Goal: Task Accomplishment & Management: Use online tool/utility

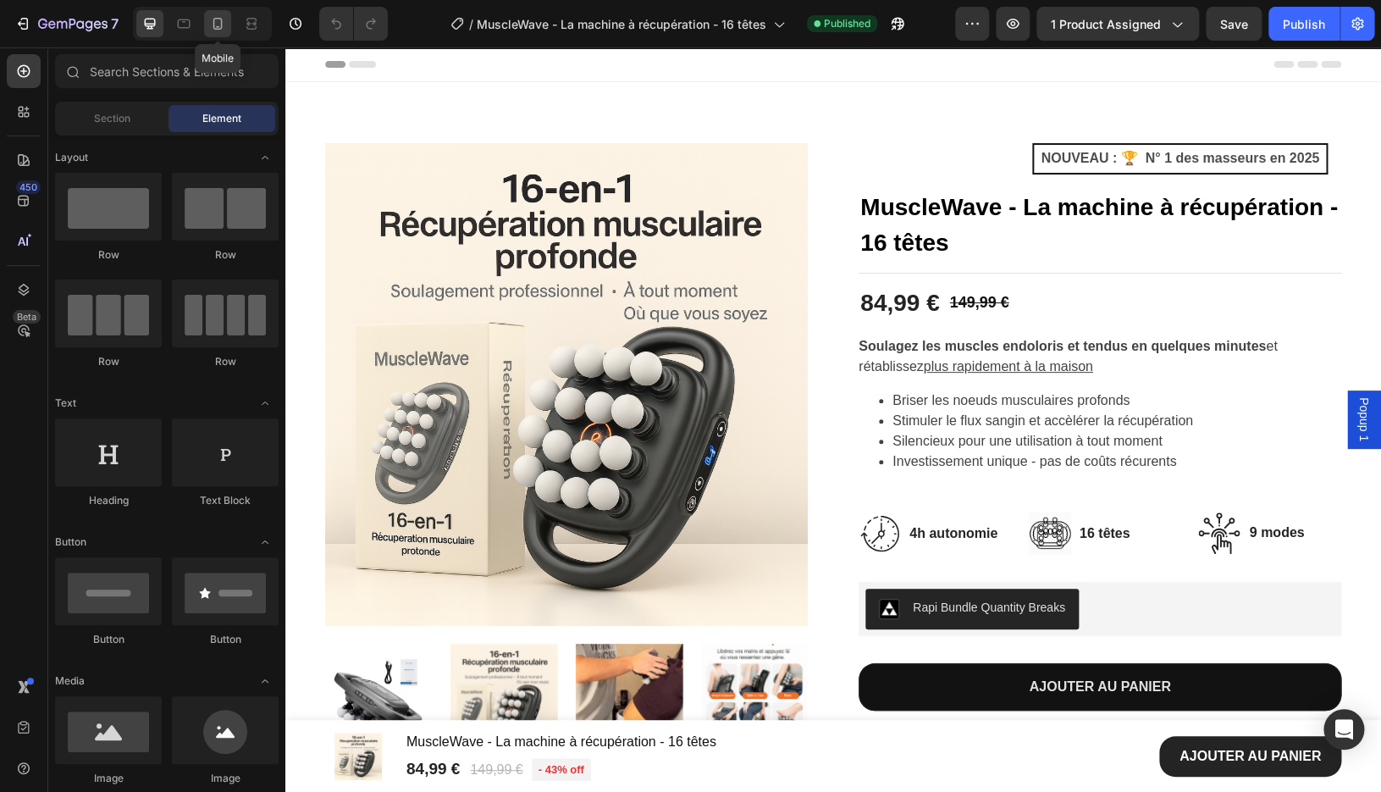
click at [211, 28] on icon at bounding box center [217, 23] width 17 height 17
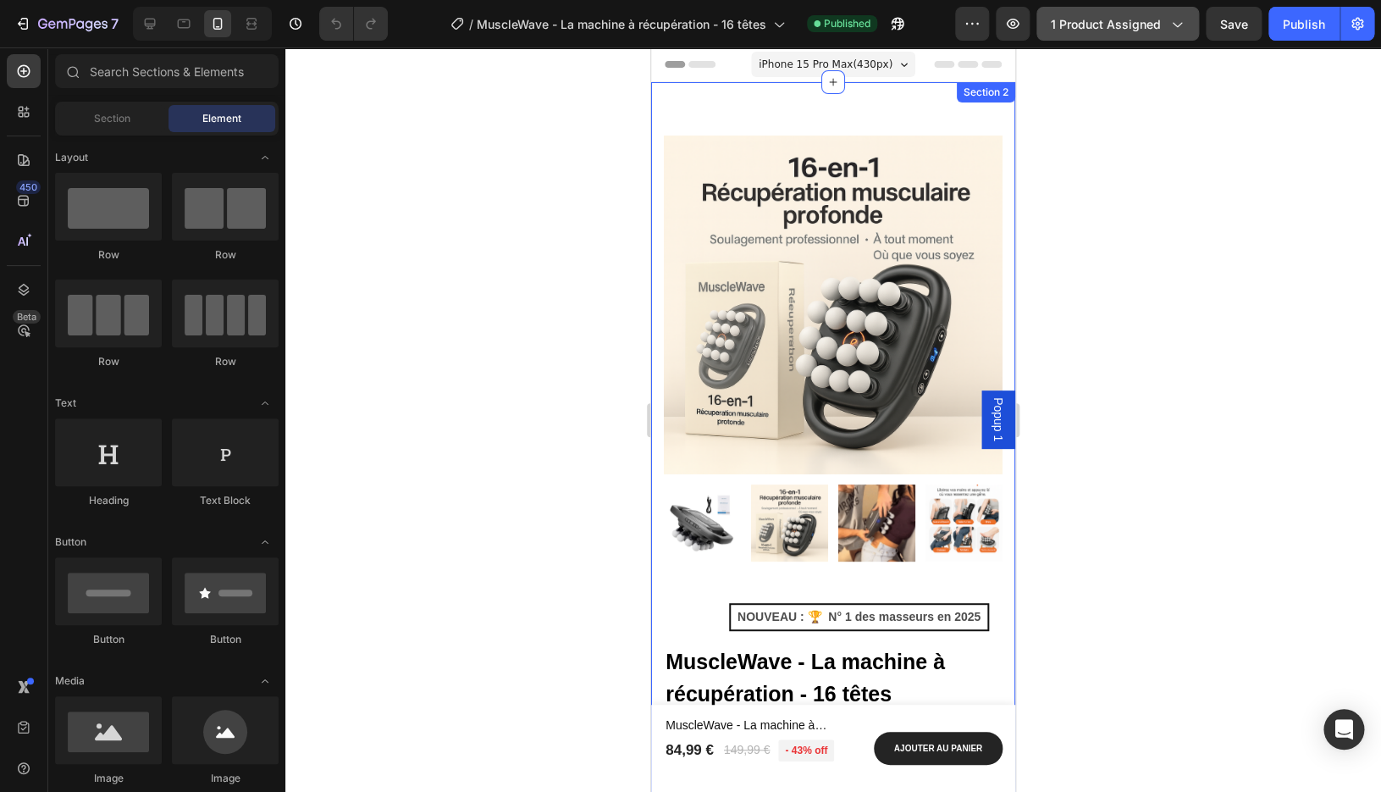
click at [1158, 30] on span "1 product assigned" at bounding box center [1106, 24] width 110 height 18
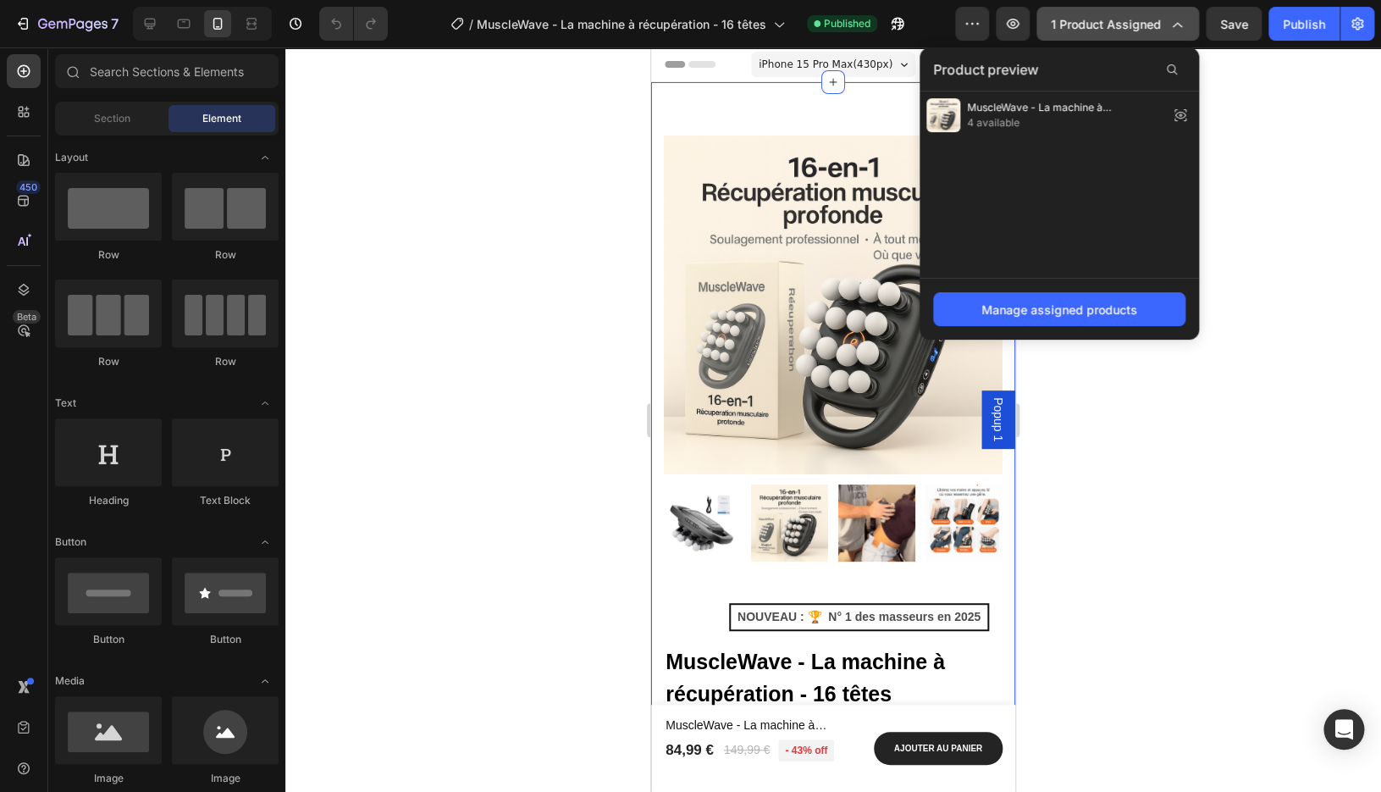
click at [1158, 30] on span "1 product assigned" at bounding box center [1106, 24] width 110 height 18
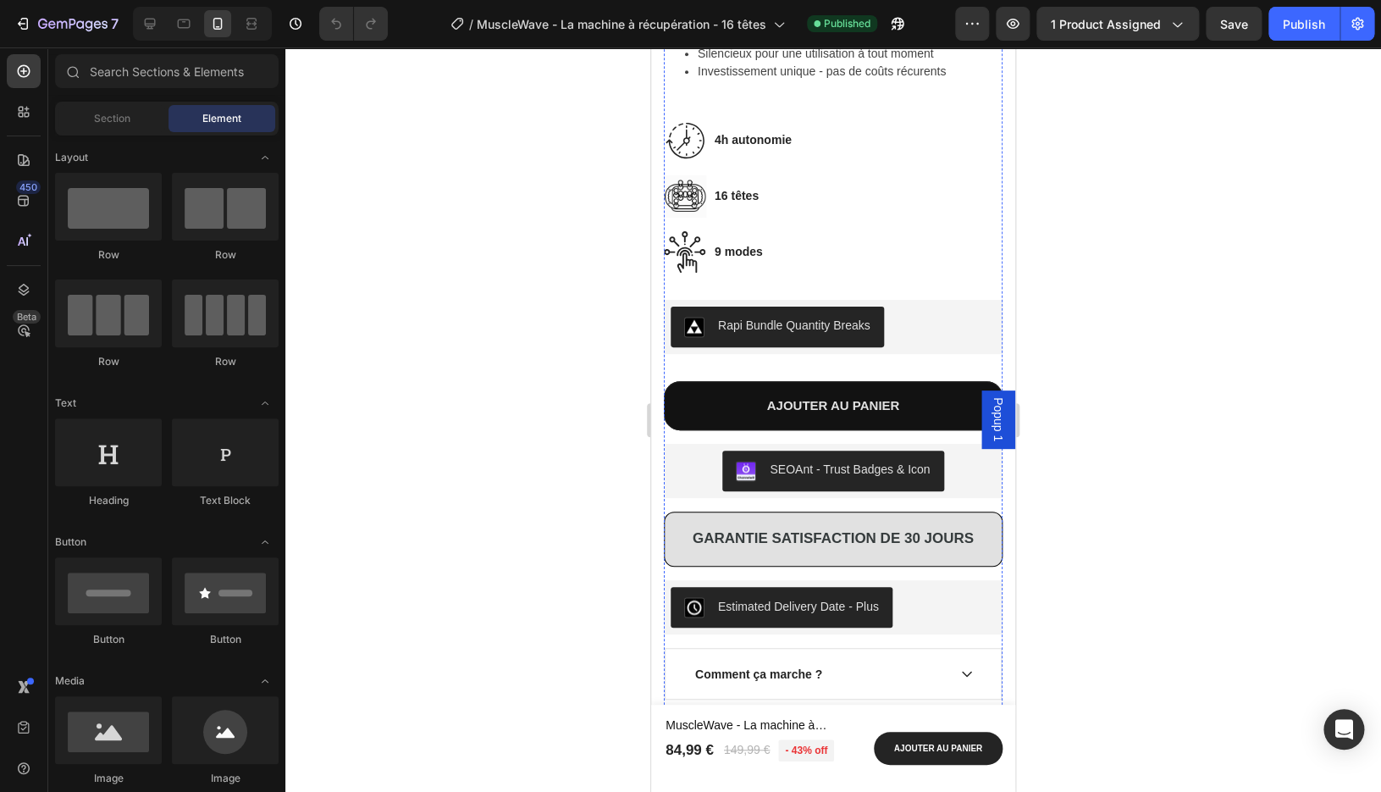
scroll to position [716, 0]
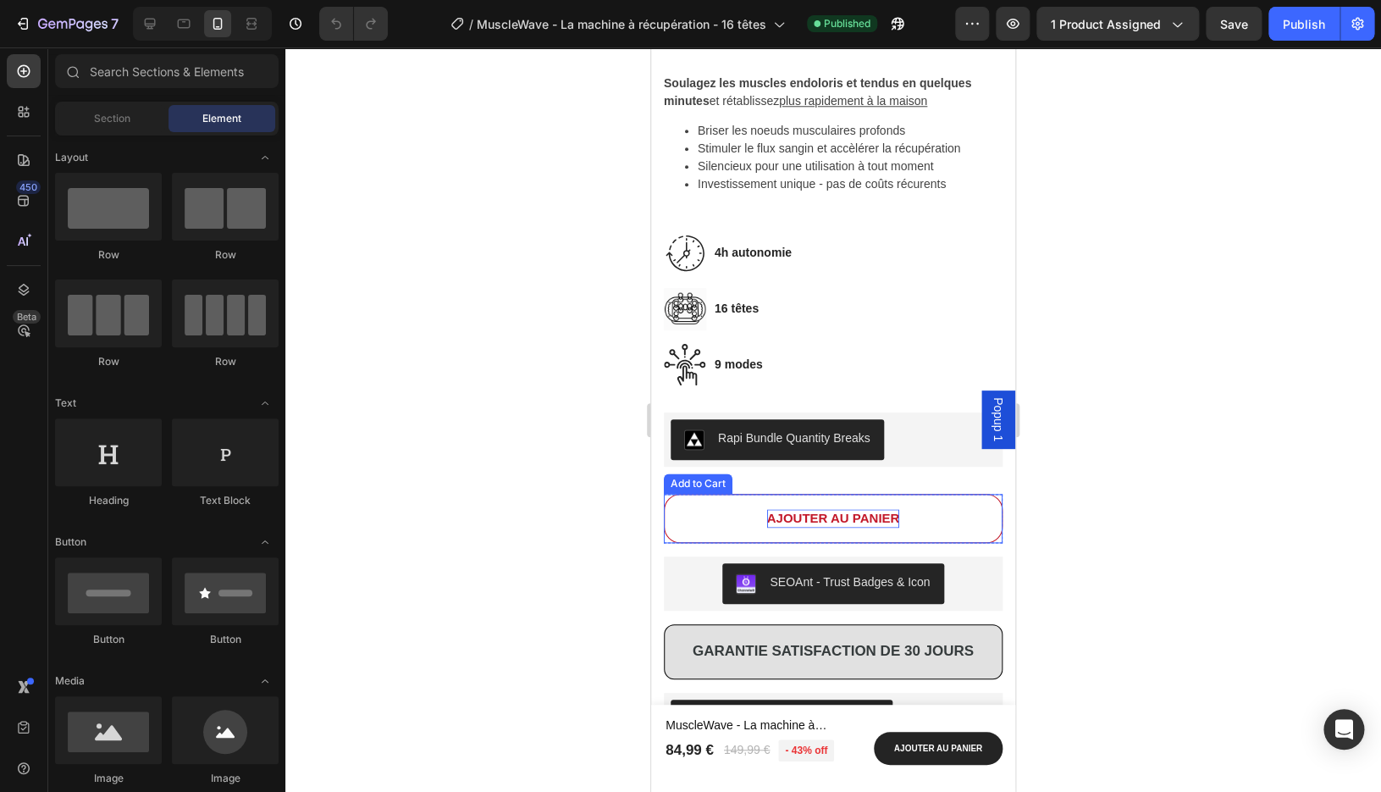
click at [824, 522] on div "AJOUTER AU PANIER" at bounding box center [833, 518] width 133 height 19
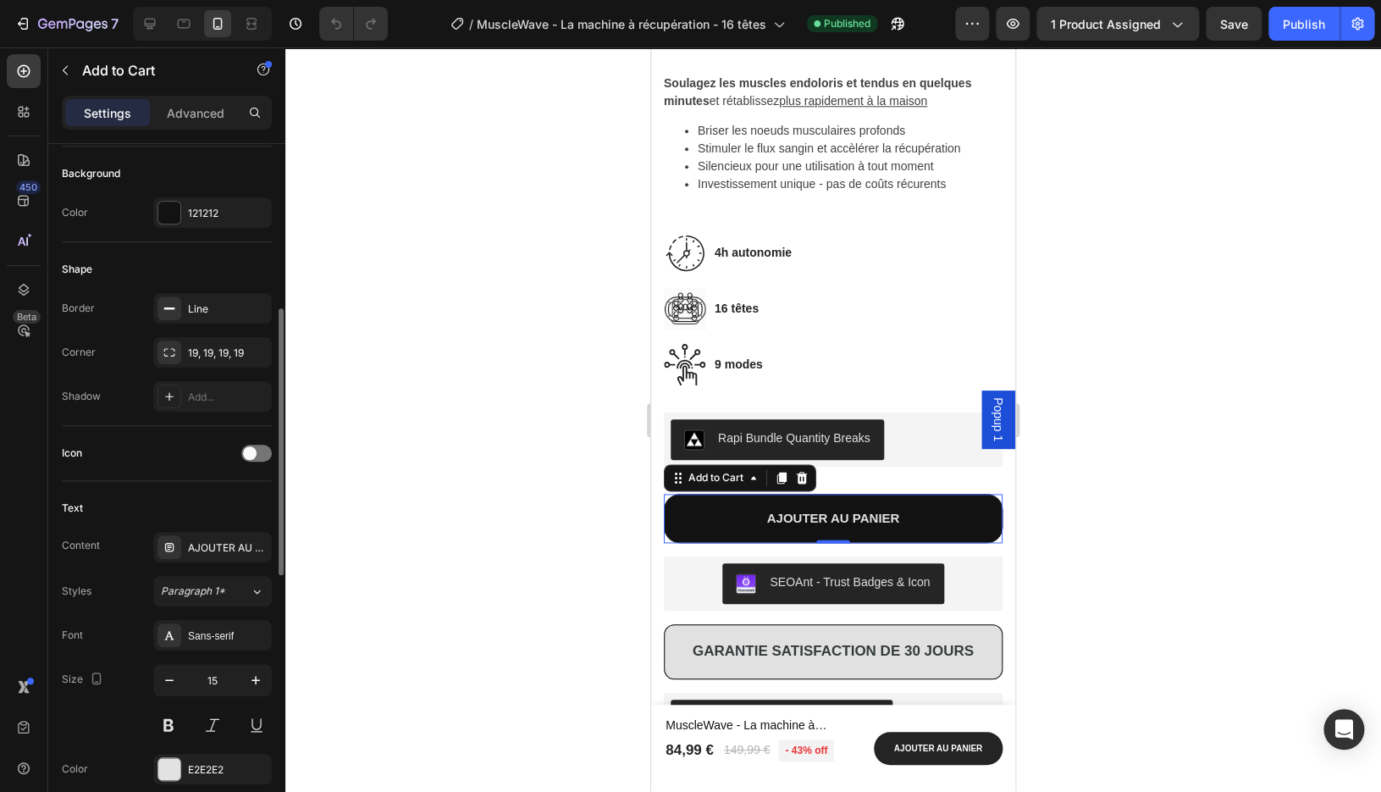
scroll to position [417, 0]
click at [254, 451] on span at bounding box center [250, 449] width 14 height 14
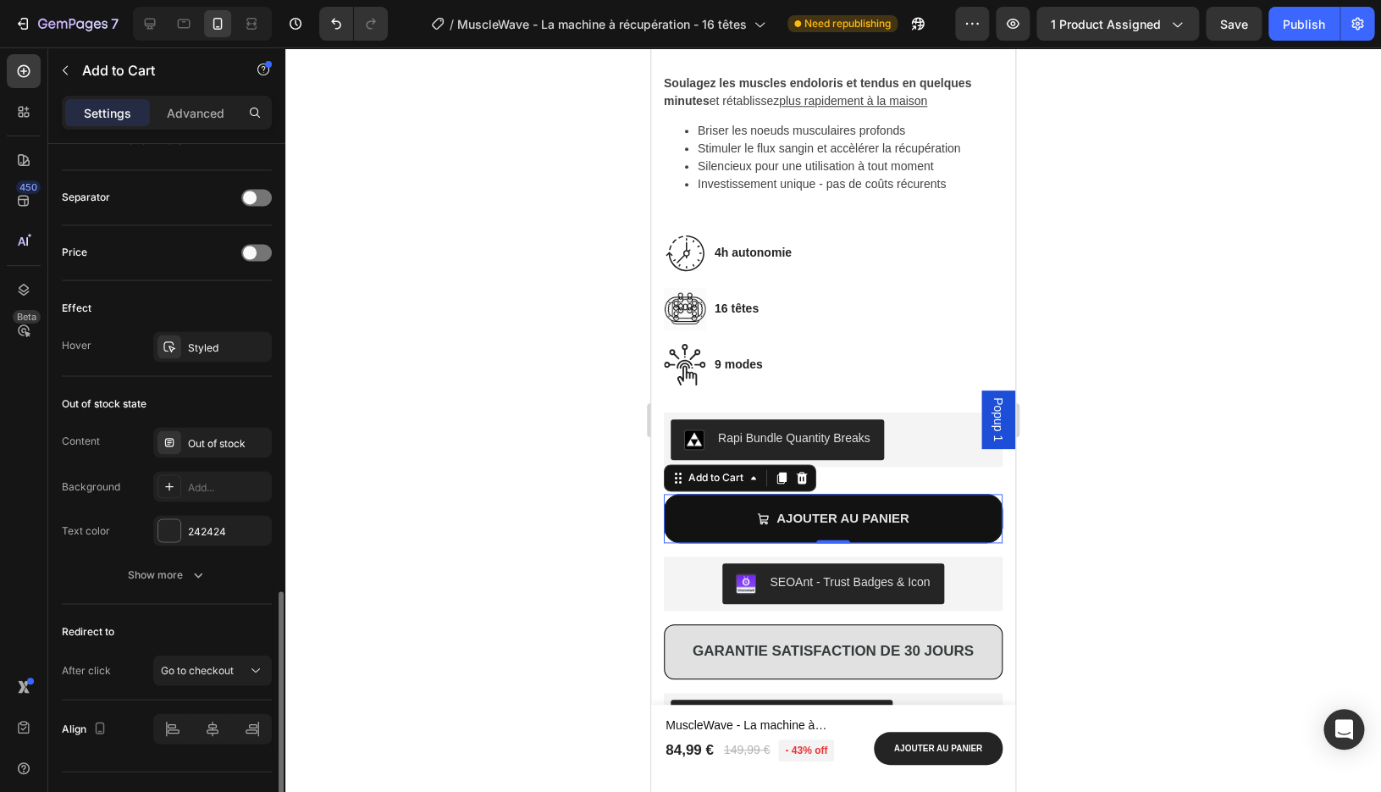
scroll to position [1252, 0]
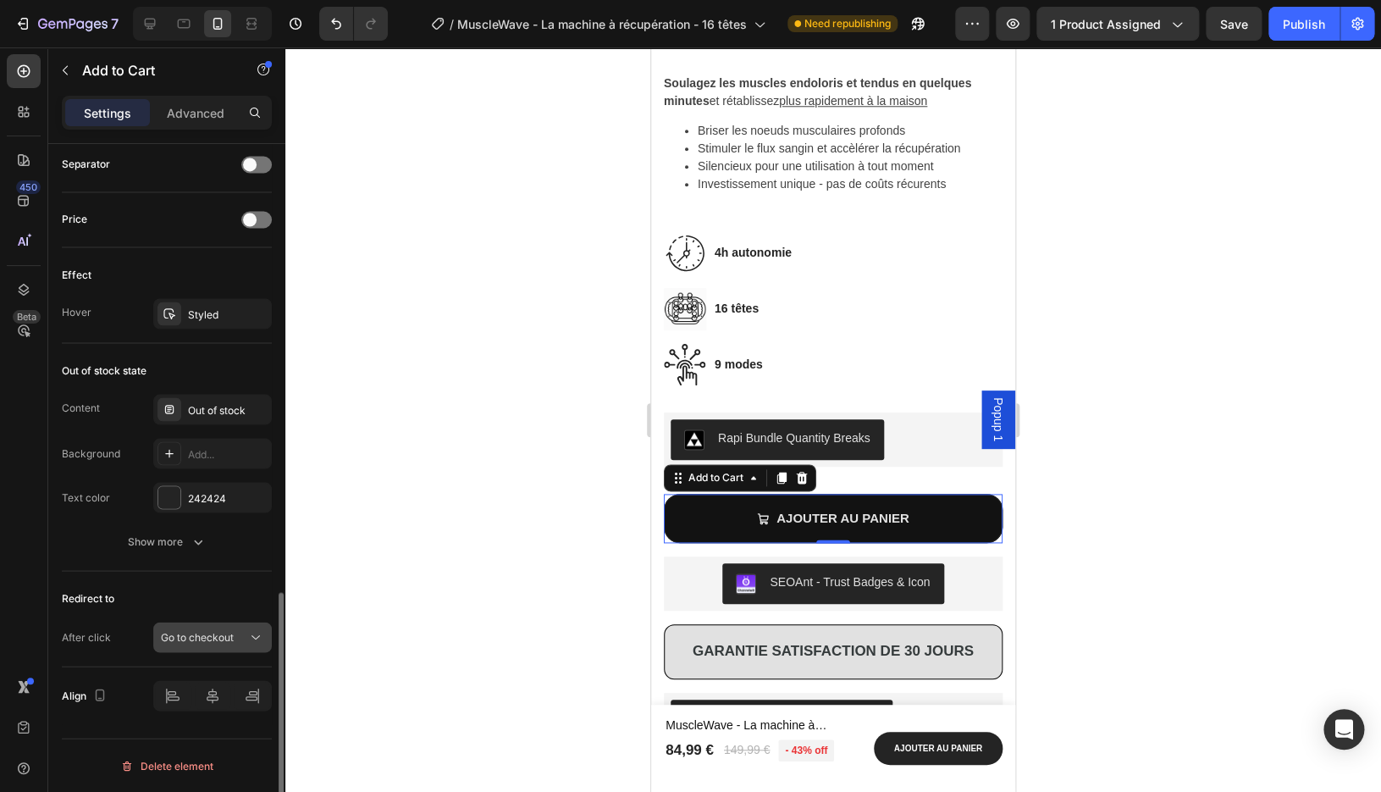
click at [178, 631] on span "Go to checkout" at bounding box center [197, 636] width 73 height 13
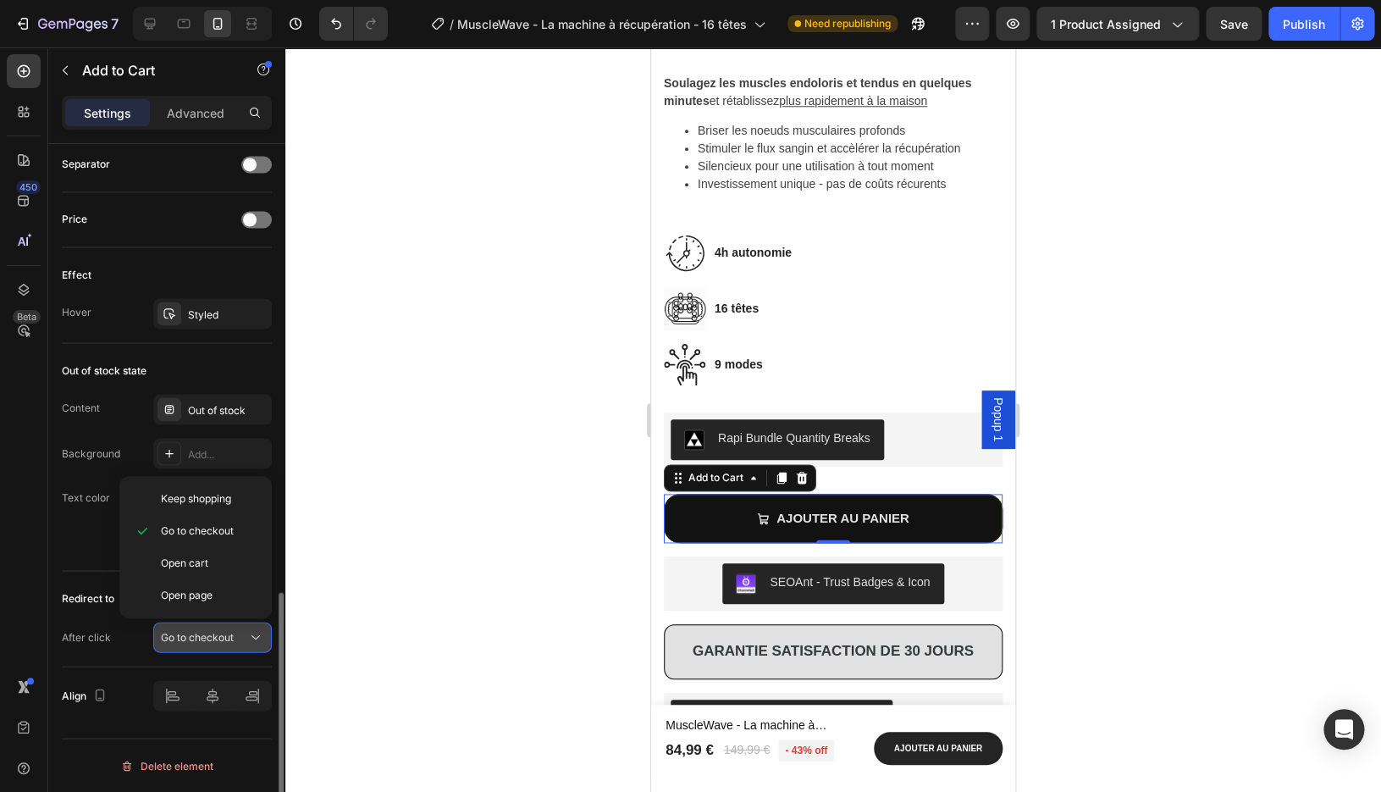
click at [178, 631] on span "Go to checkout" at bounding box center [197, 636] width 73 height 13
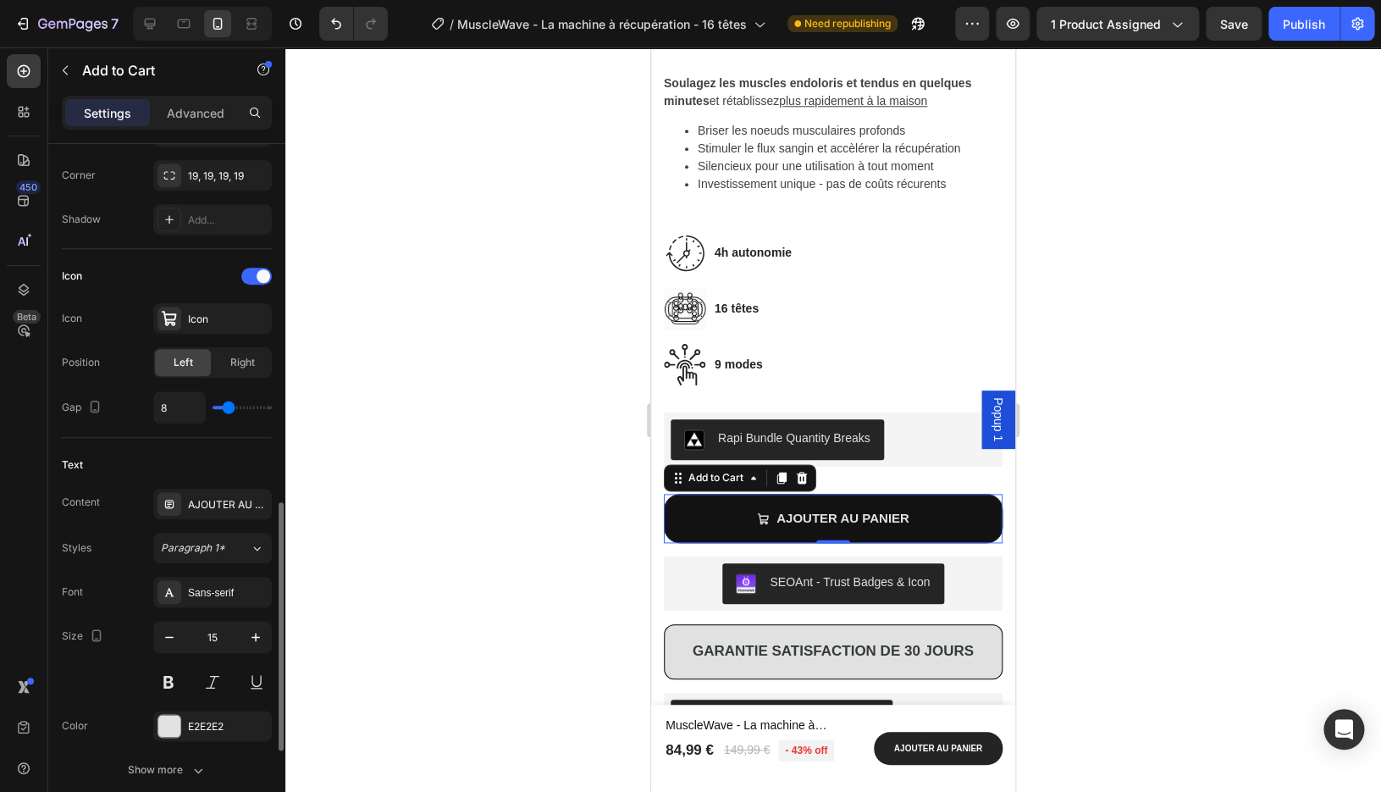
scroll to position [0, 0]
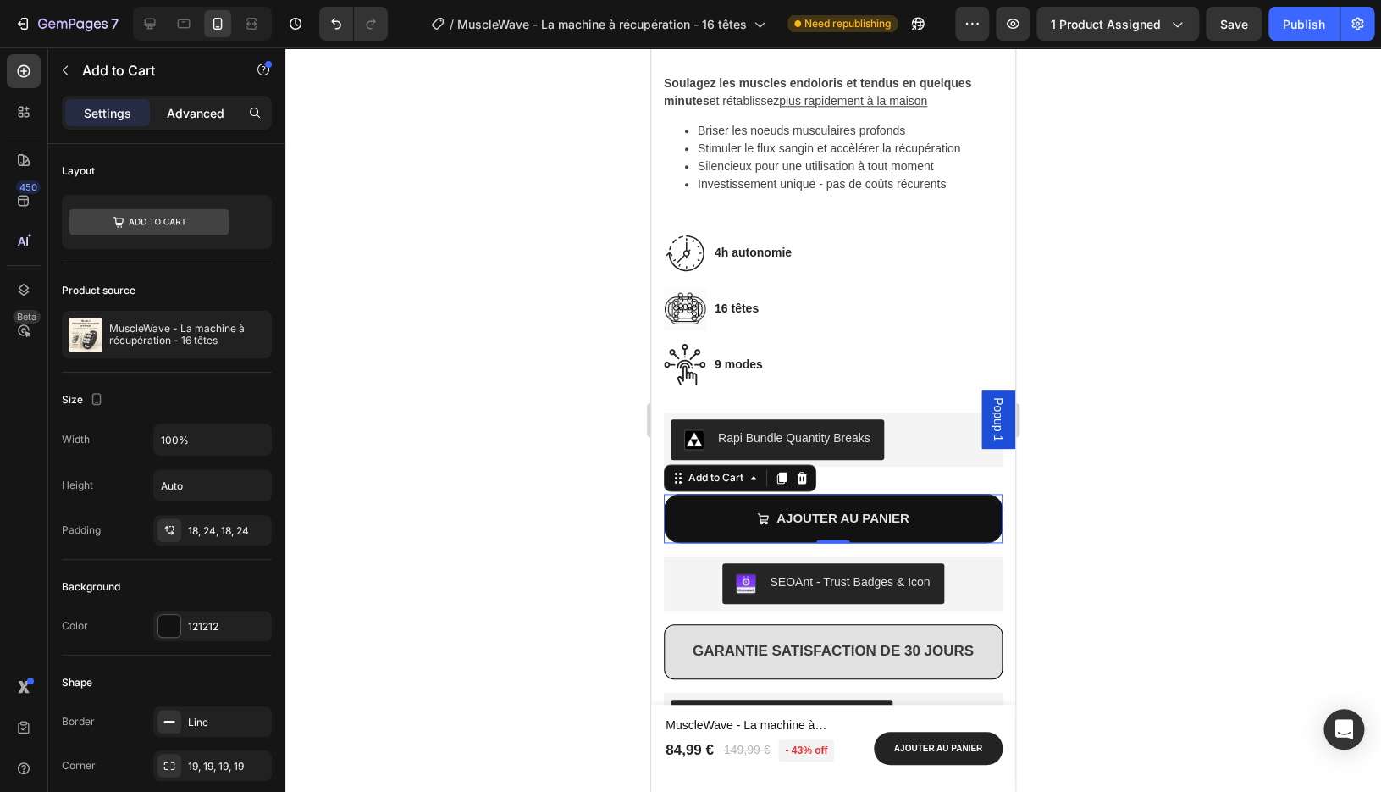
click at [215, 123] on div "Advanced" at bounding box center [195, 112] width 85 height 27
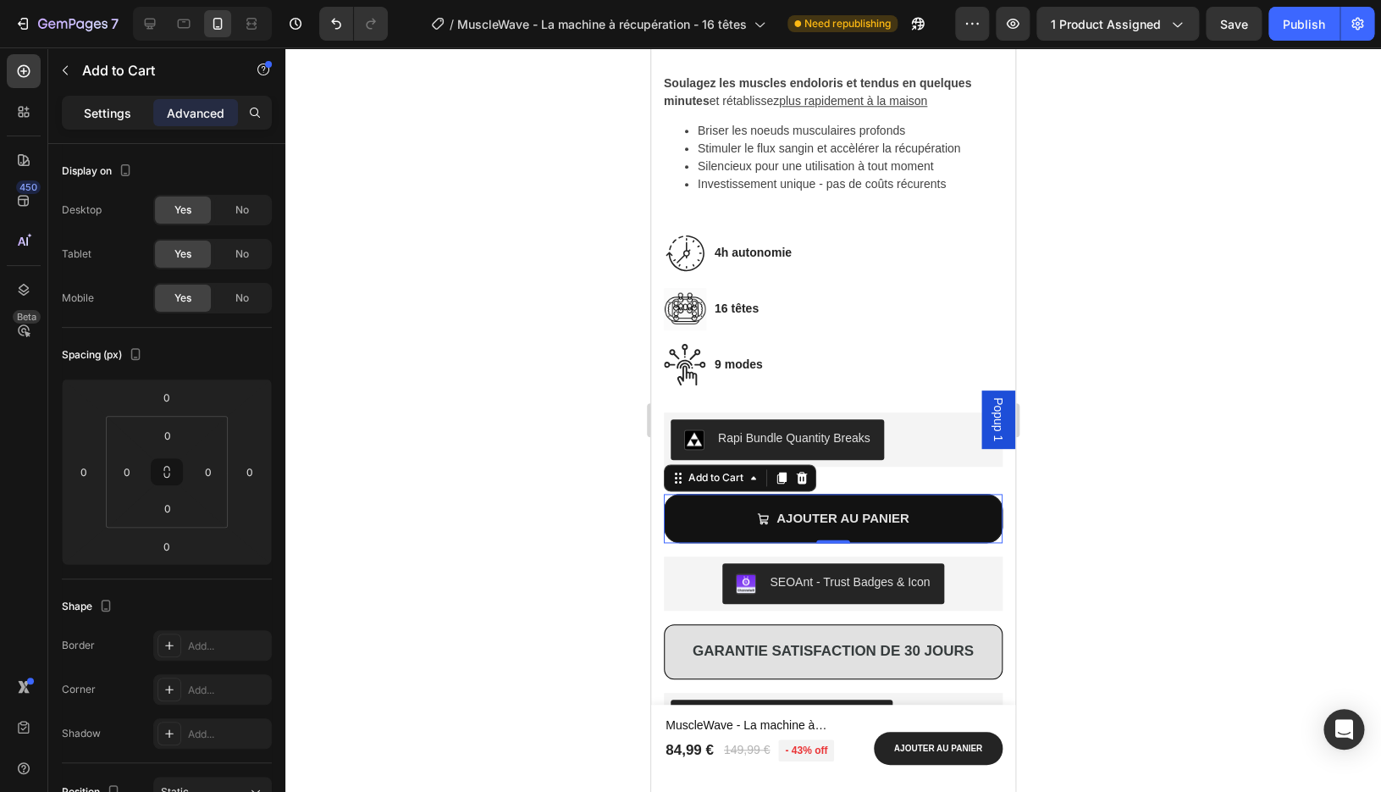
click at [119, 112] on p "Settings" at bounding box center [107, 113] width 47 height 18
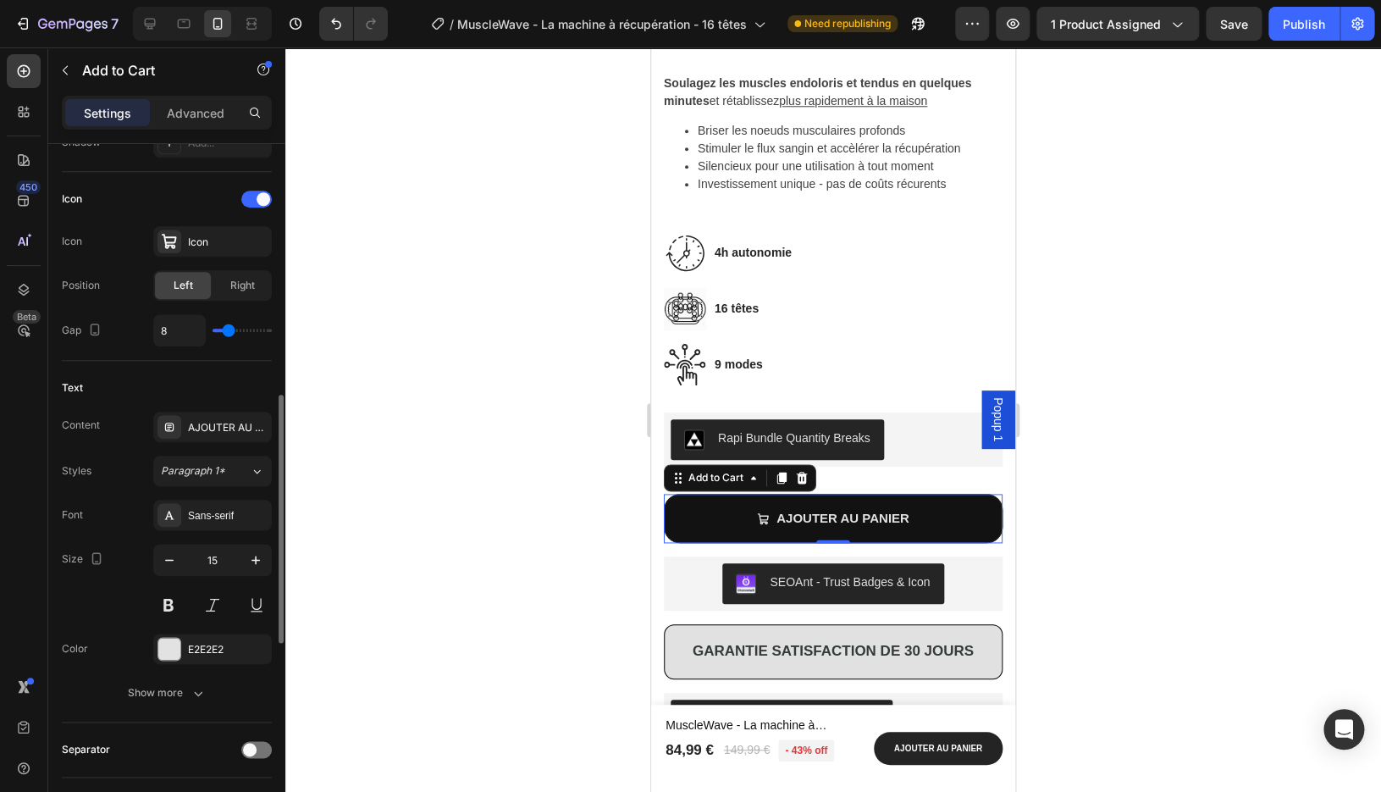
scroll to position [678, 0]
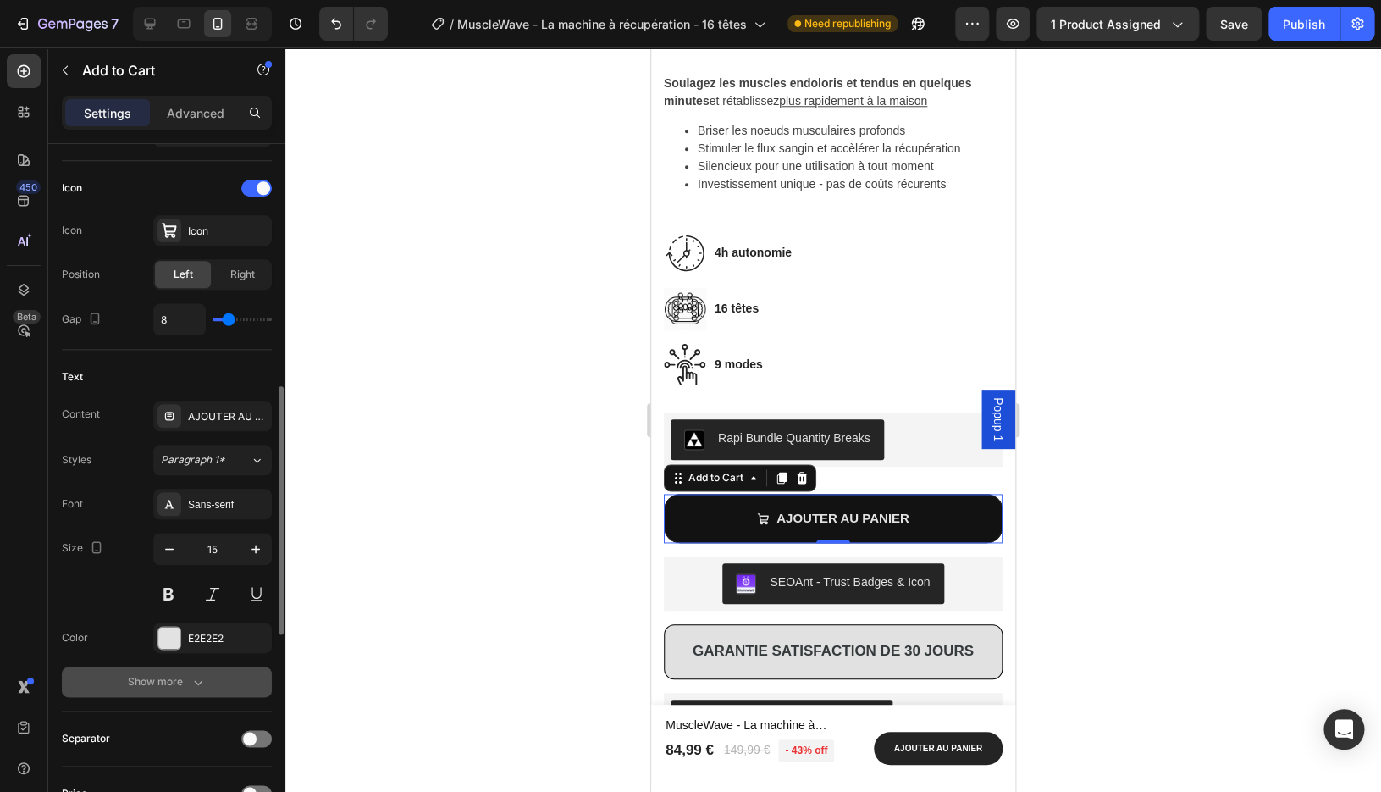
click at [148, 674] on div "Show more" at bounding box center [167, 681] width 79 height 17
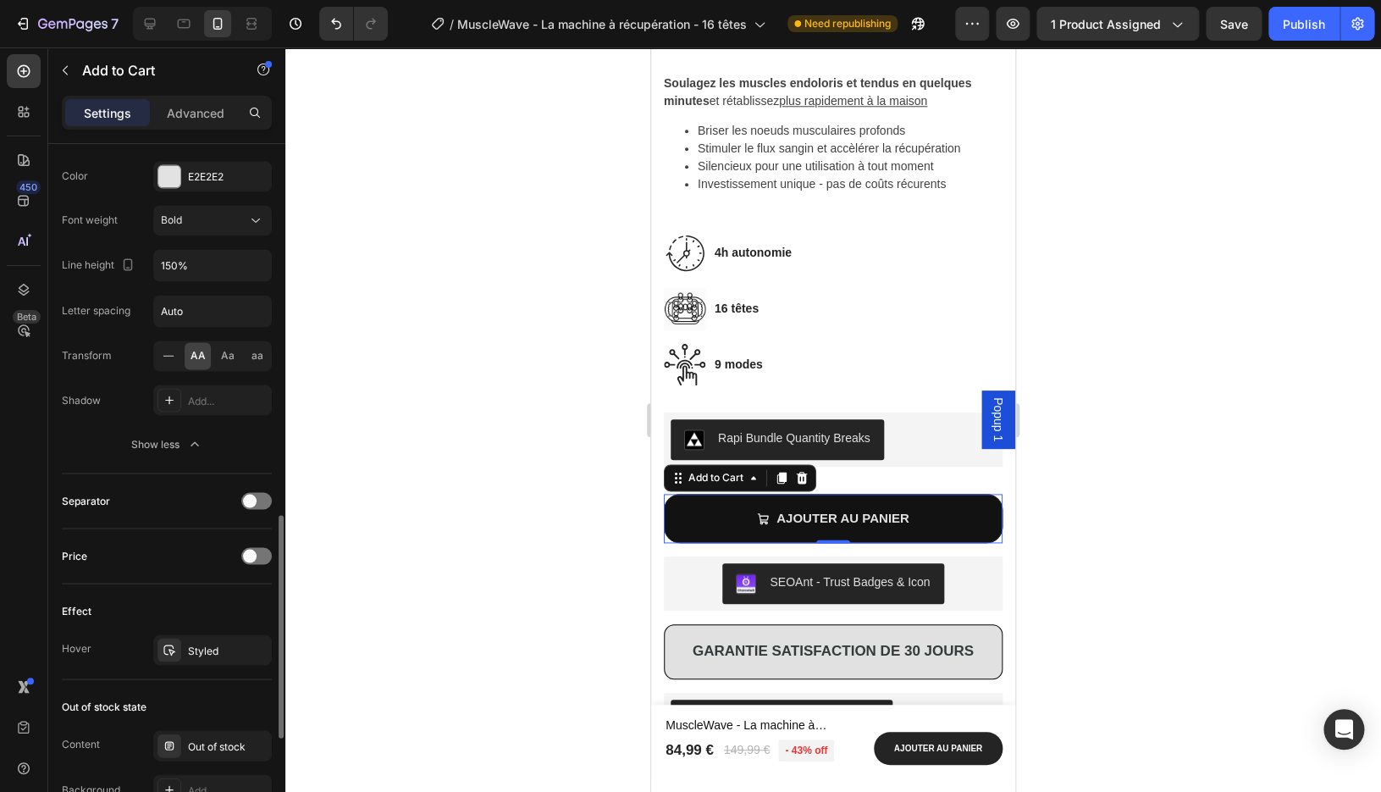
scroll to position [1145, 0]
click at [258, 496] on div at bounding box center [256, 495] width 30 height 17
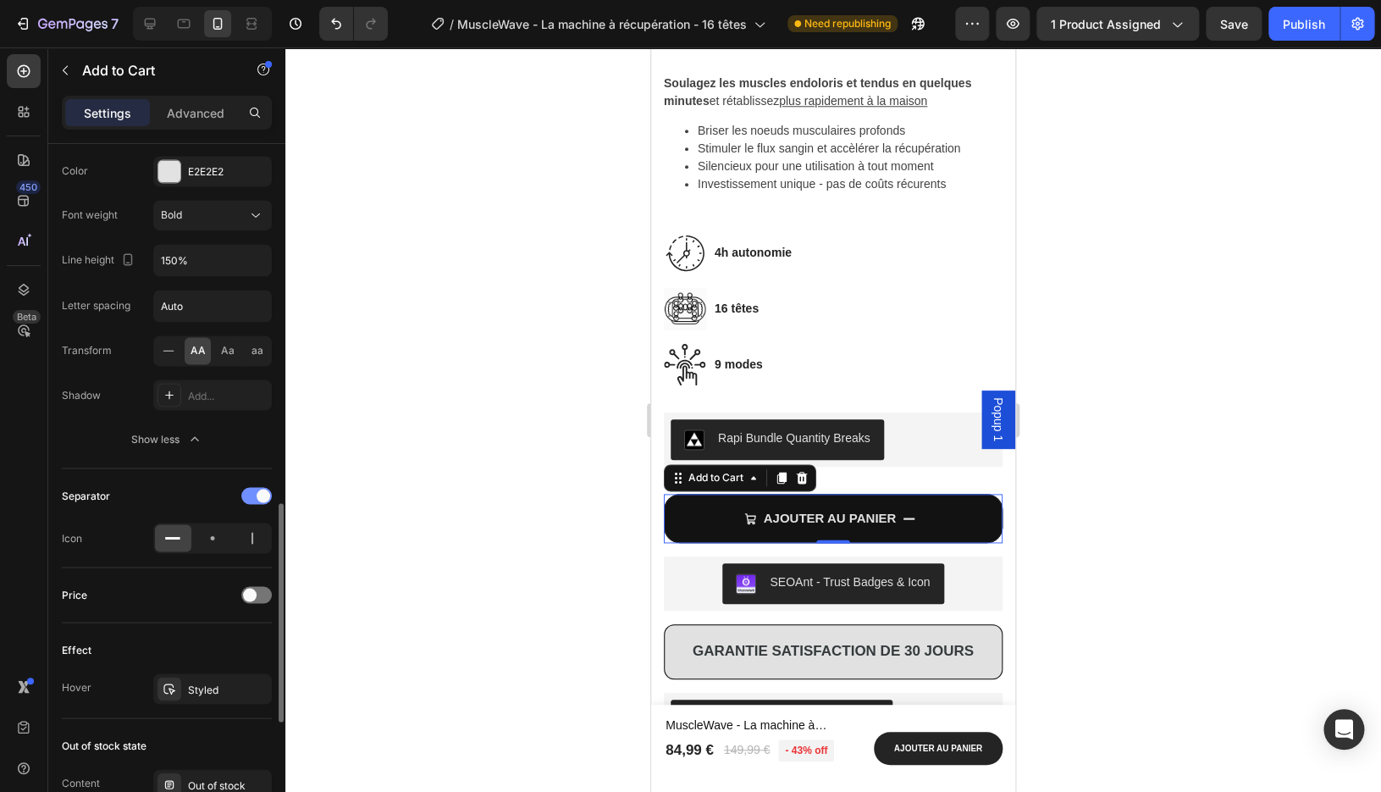
click at [258, 496] on span at bounding box center [264, 496] width 14 height 14
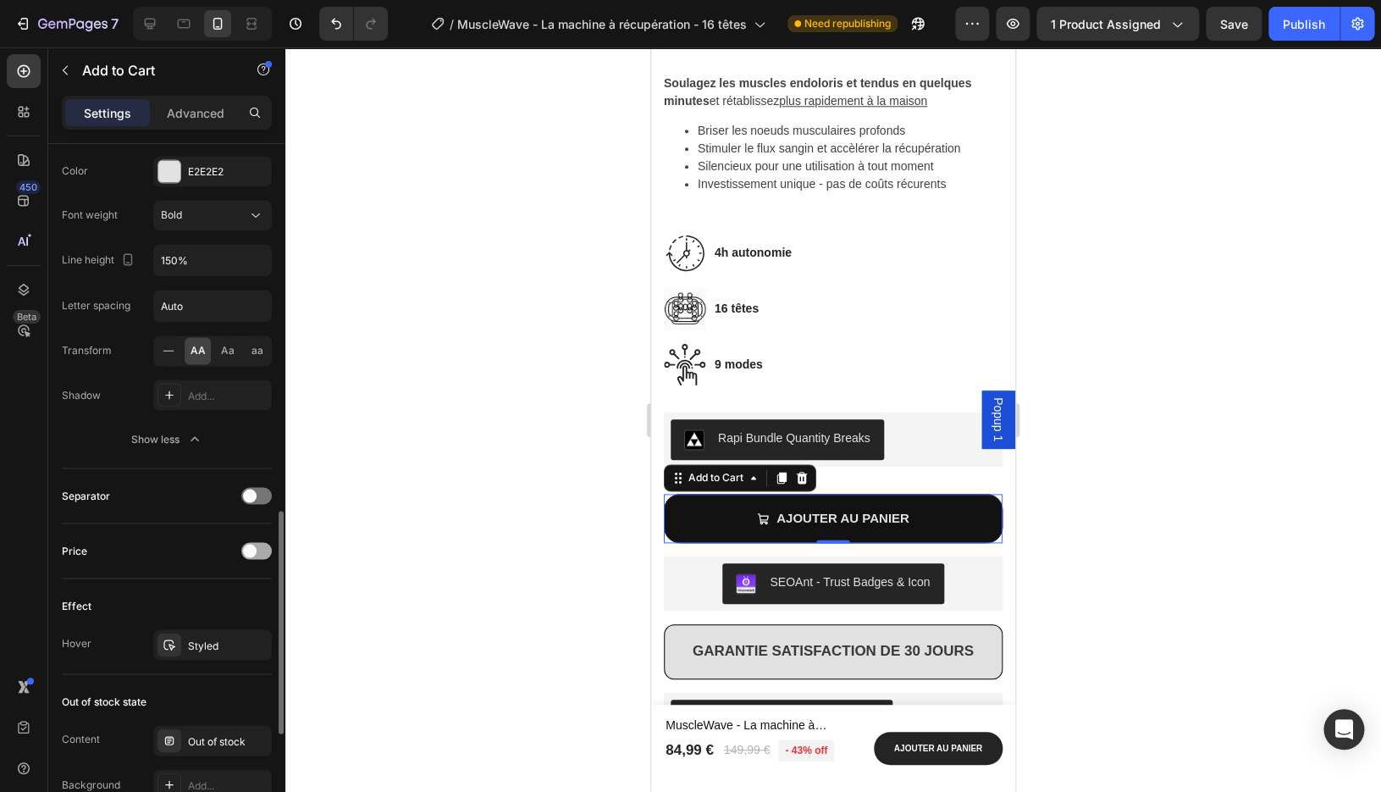
click at [254, 548] on span at bounding box center [250, 551] width 14 height 14
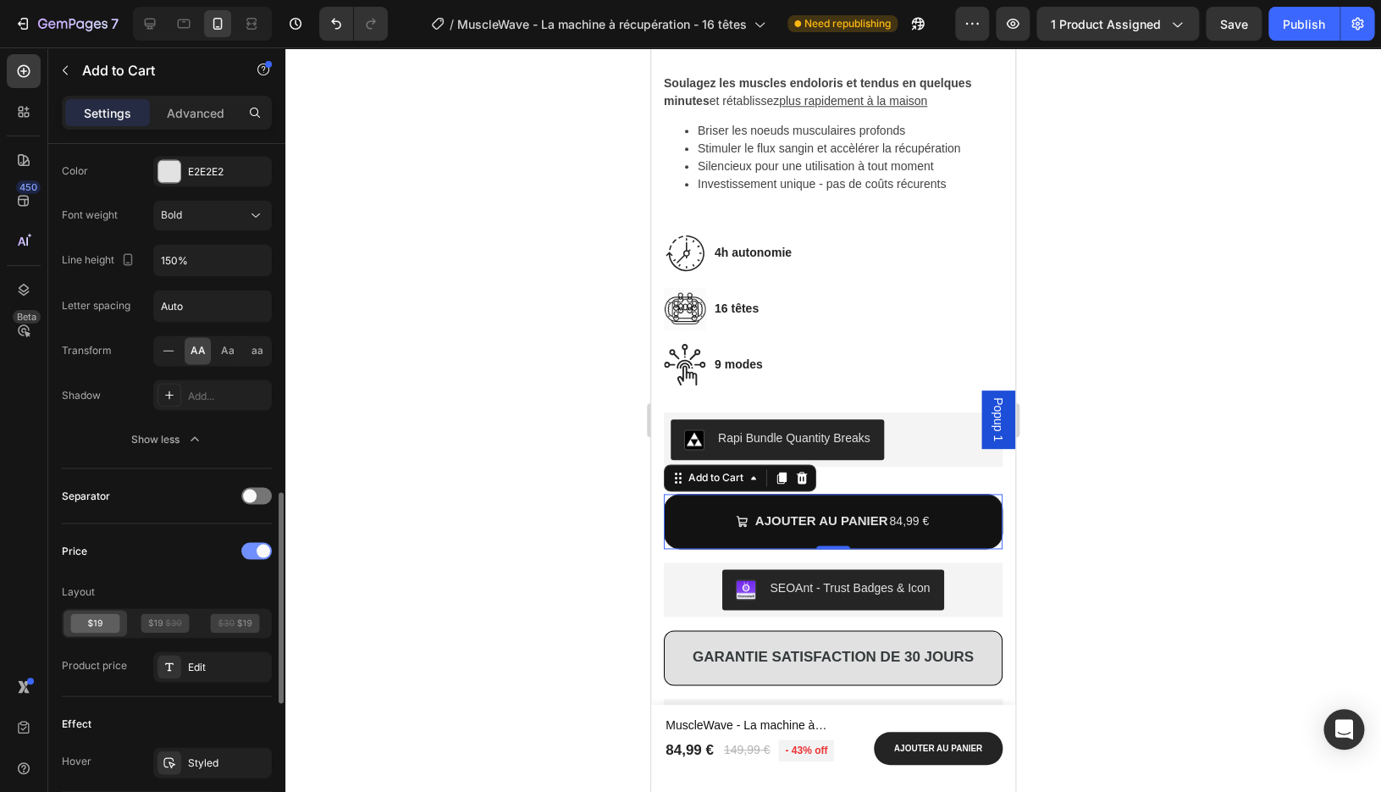
click at [254, 548] on div at bounding box center [256, 550] width 30 height 17
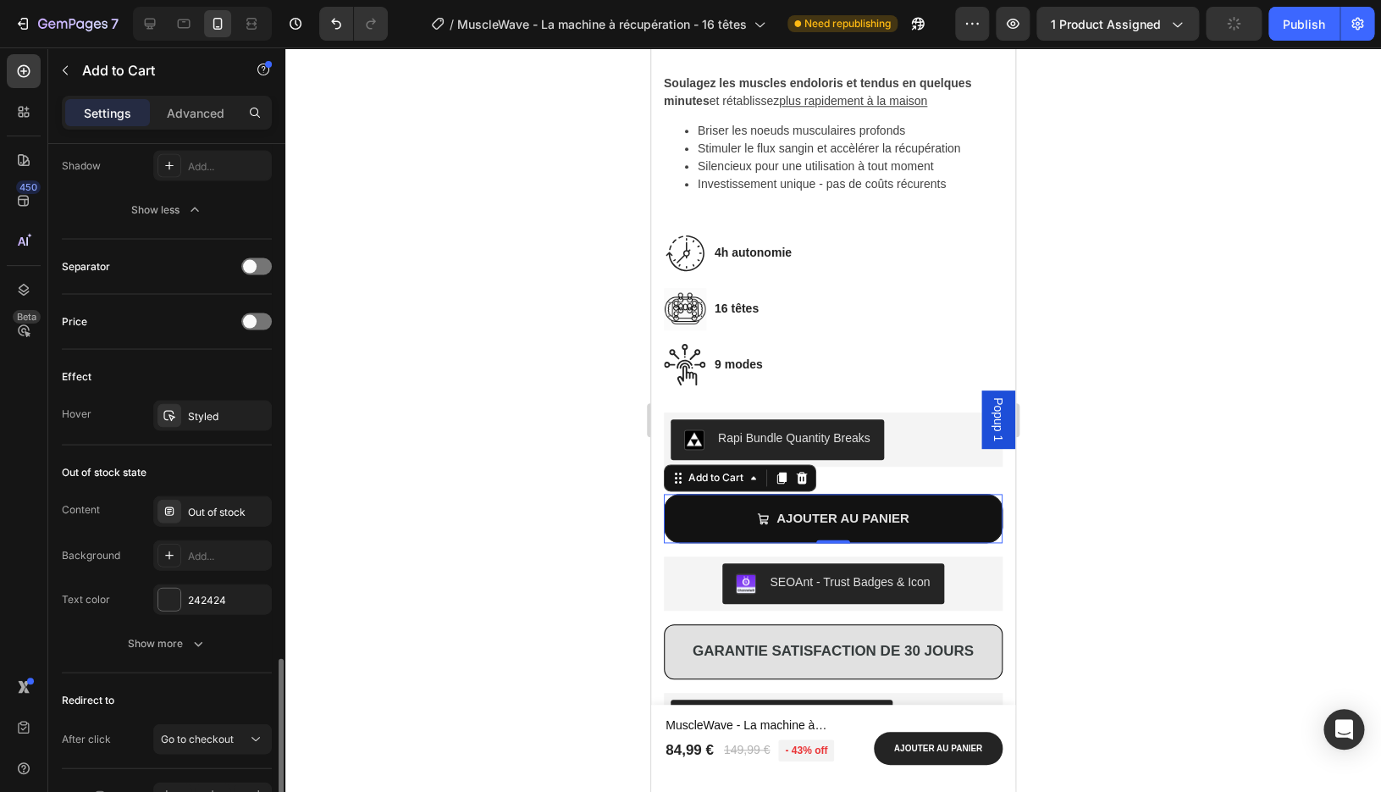
scroll to position [1458, 0]
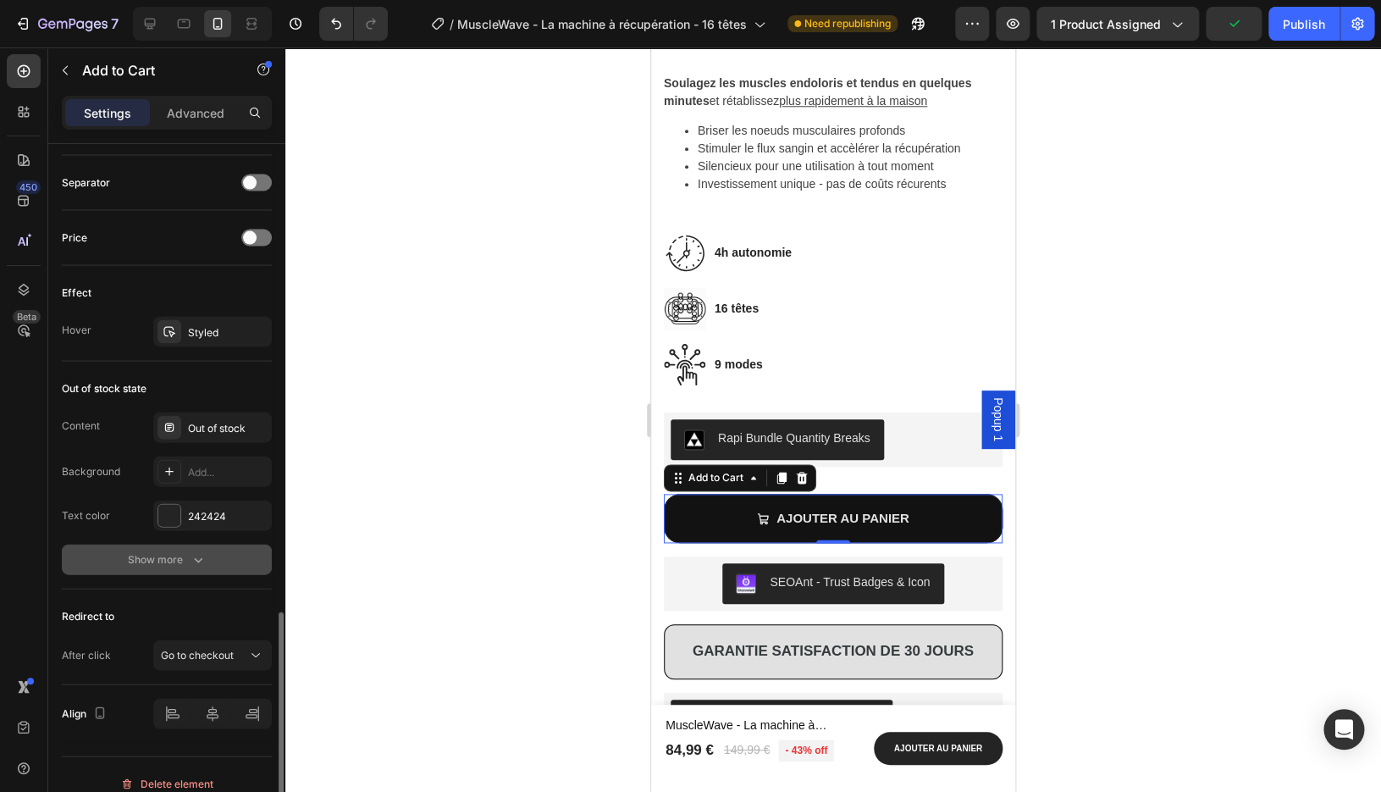
click at [141, 561] on div "Show more" at bounding box center [167, 558] width 79 height 17
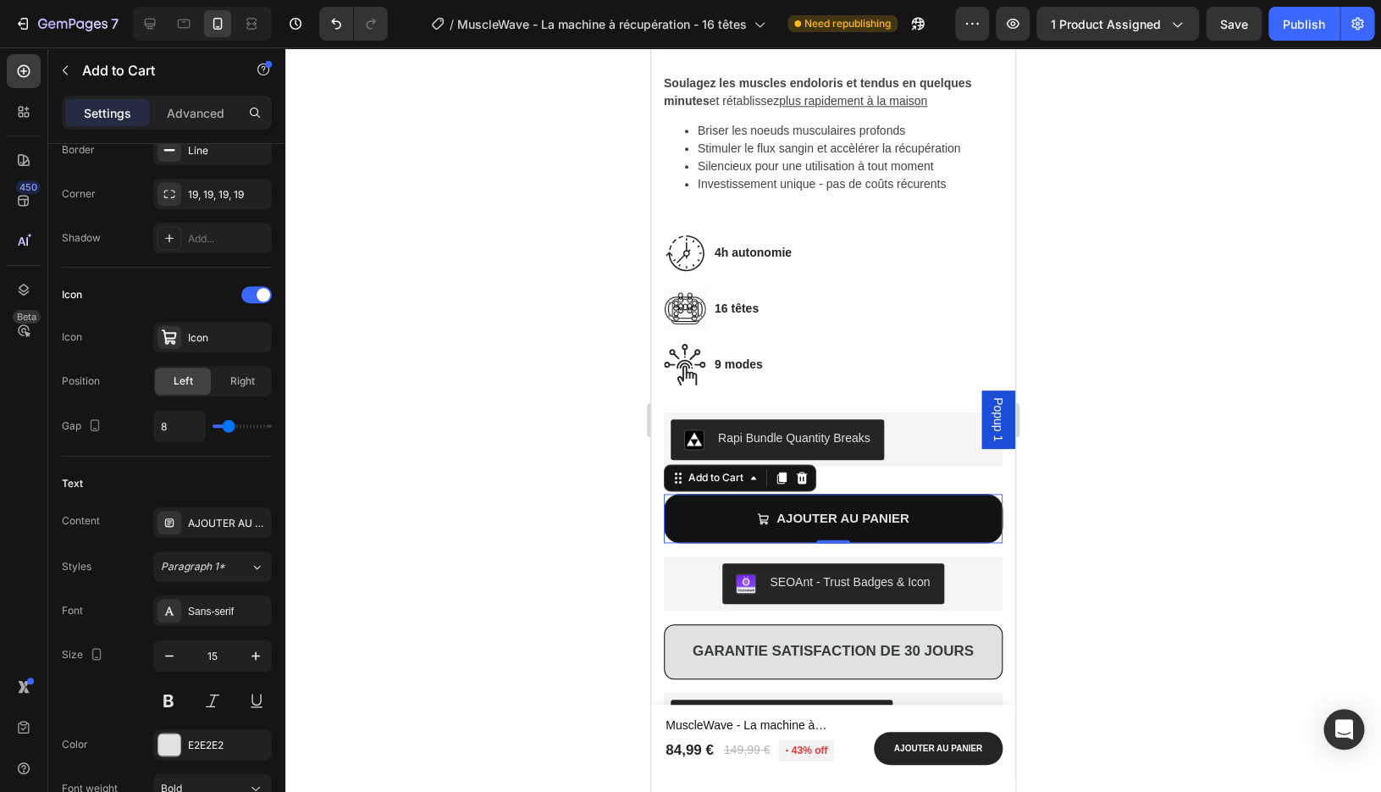
scroll to position [0, 0]
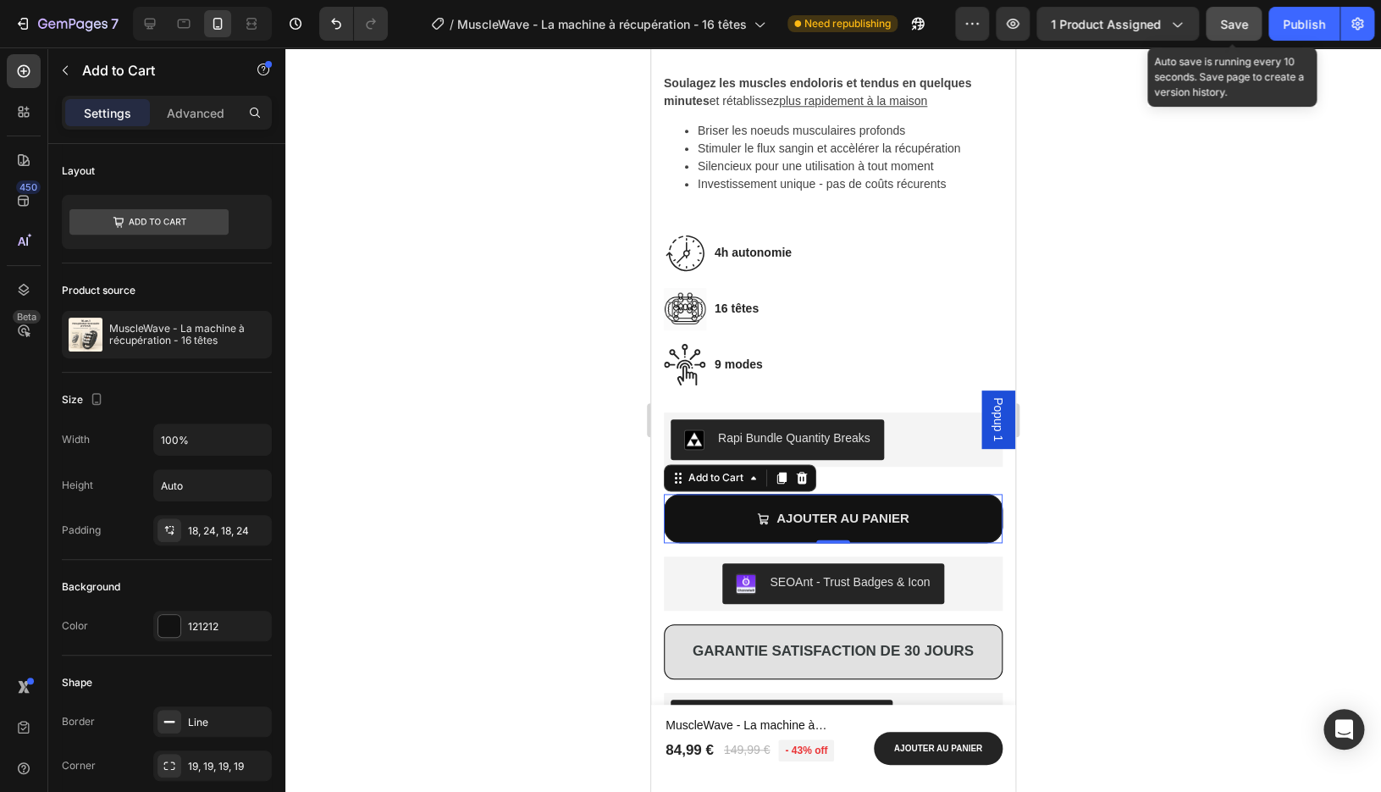
click at [1224, 22] on span "Save" at bounding box center [1234, 24] width 28 height 14
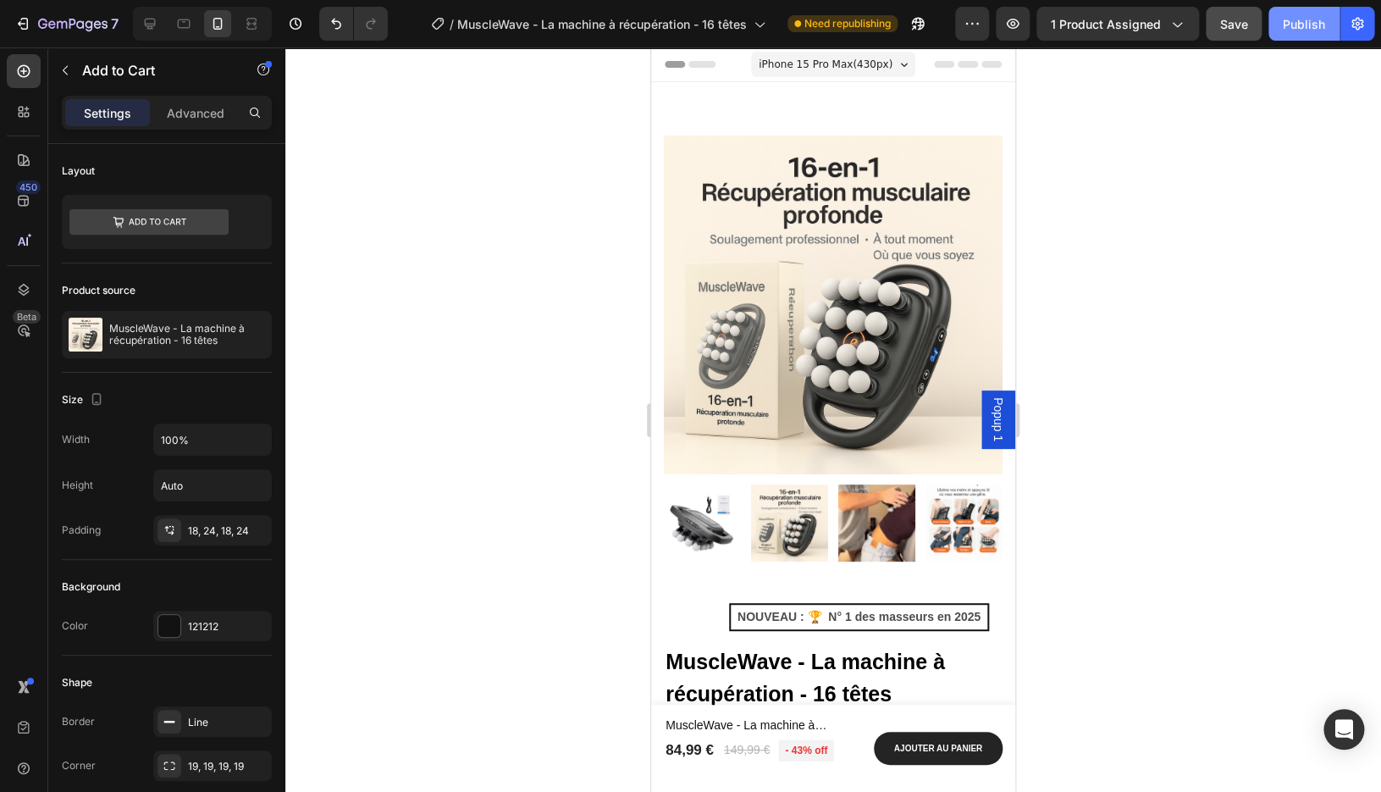
click at [1300, 21] on div "Publish" at bounding box center [1304, 24] width 42 height 18
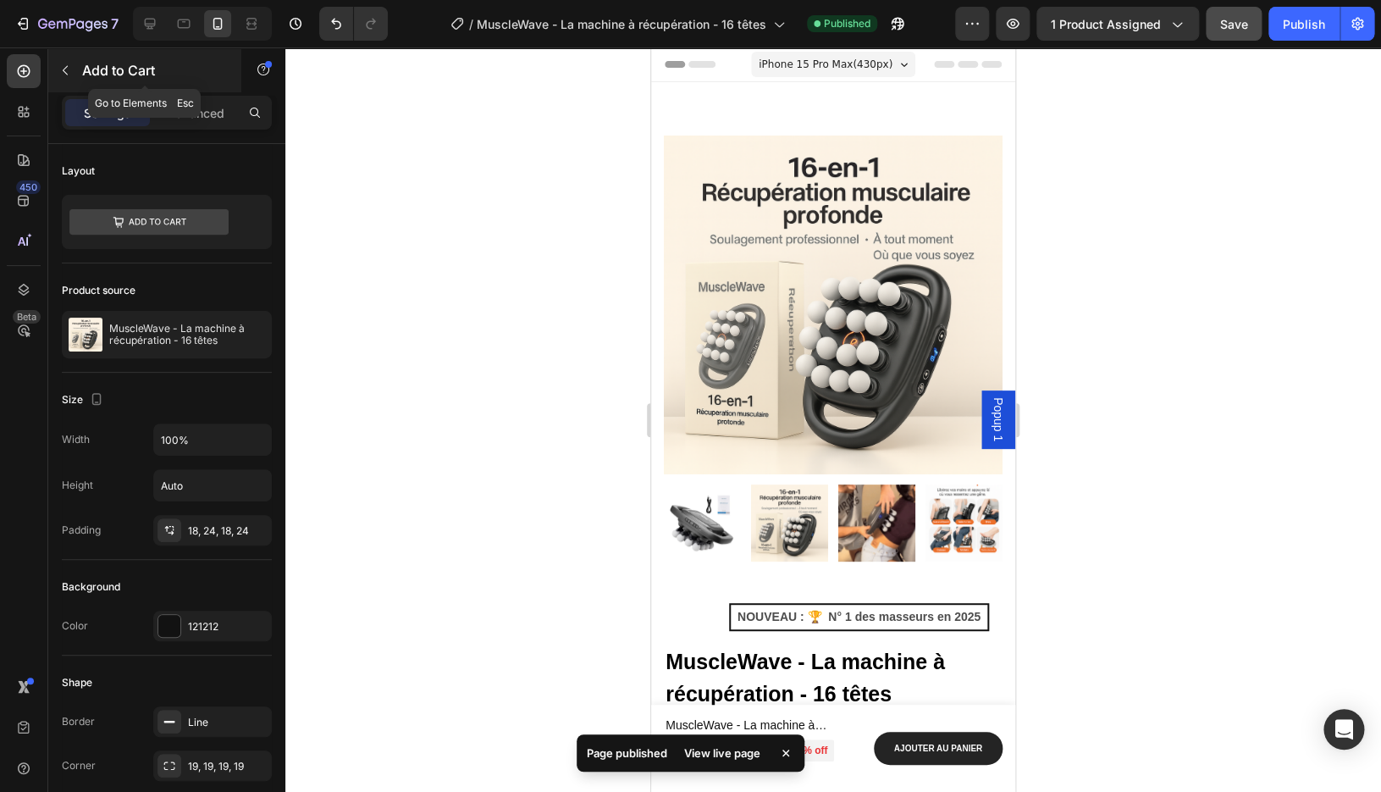
click at [78, 75] on button "button" at bounding box center [65, 70] width 27 height 27
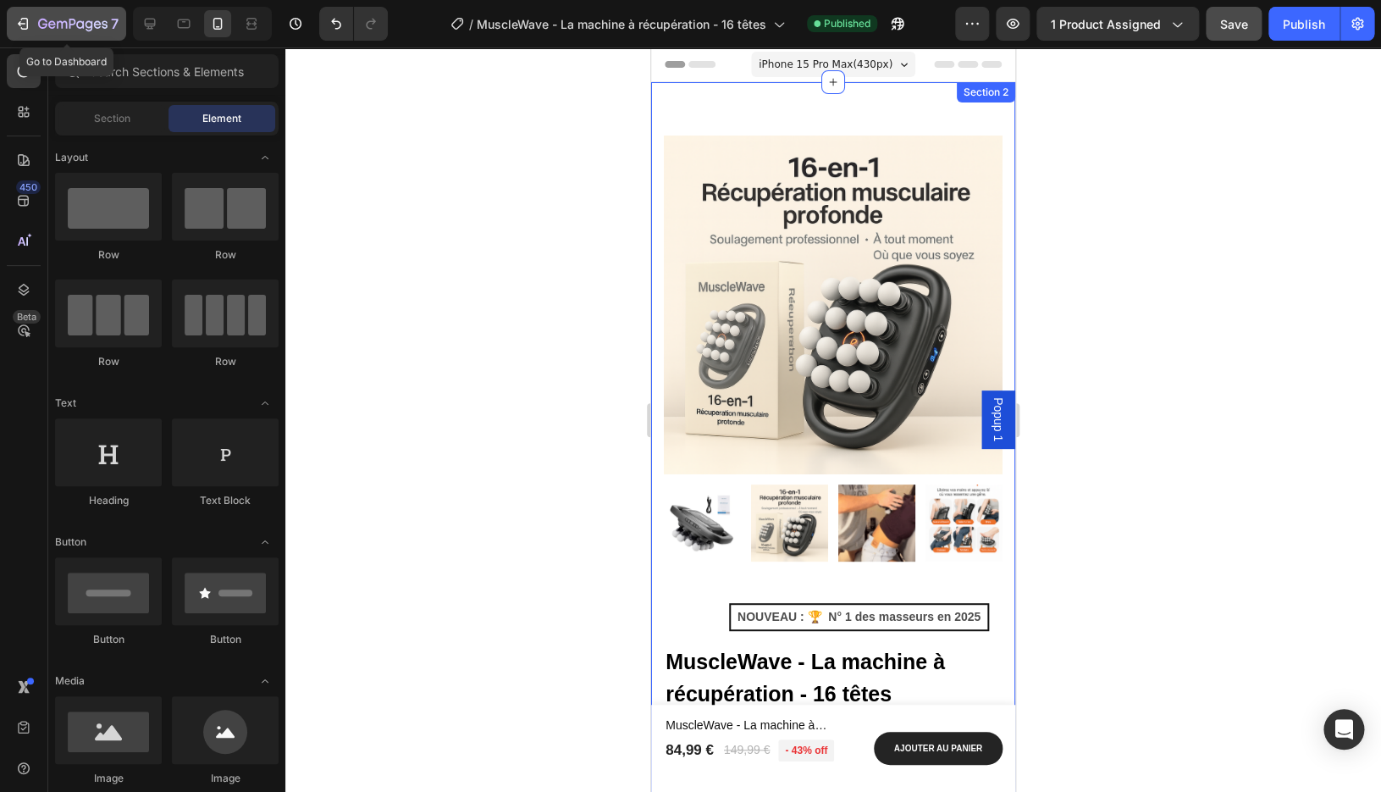
click at [64, 31] on icon "button" at bounding box center [72, 25] width 69 height 14
